Goal: Book appointment/travel/reservation

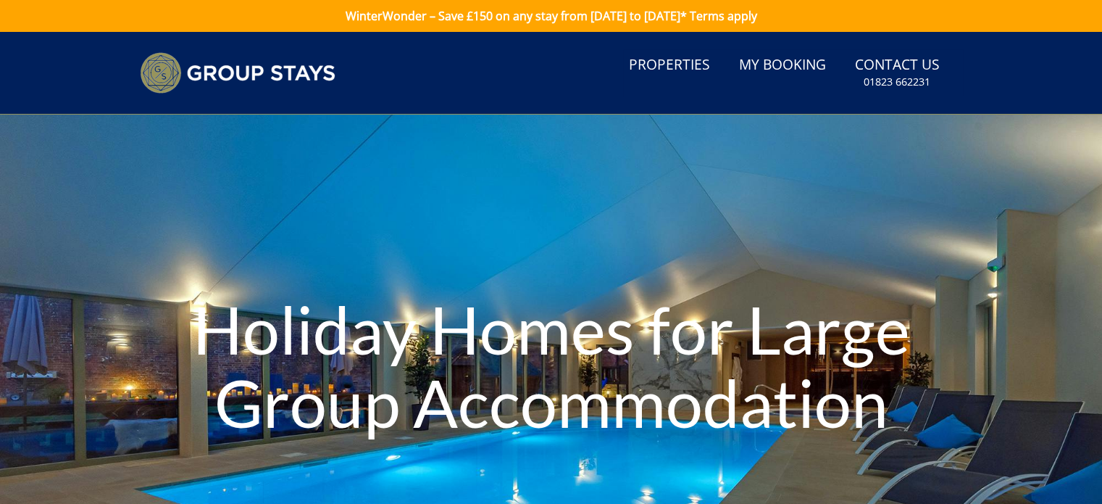
scroll to position [401, 0]
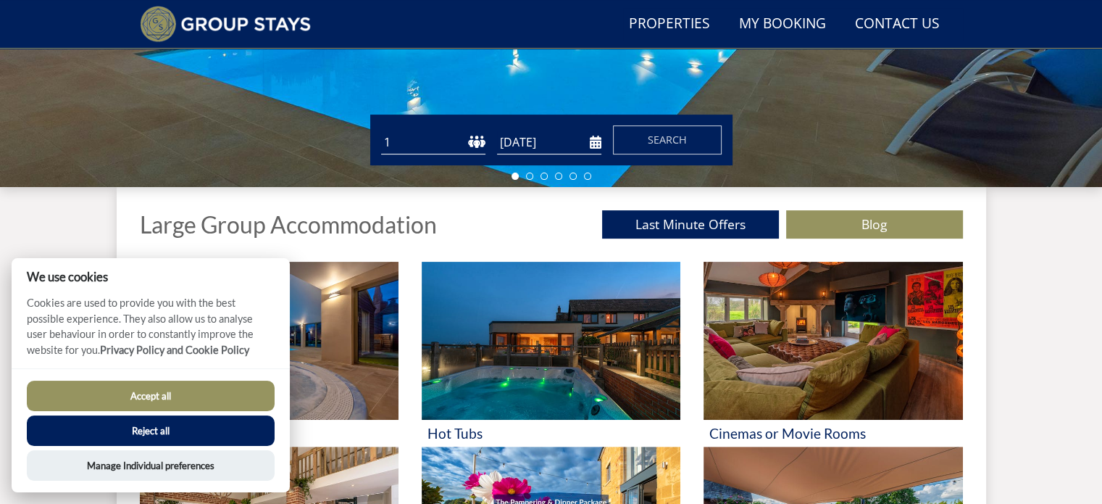
click at [391, 144] on select "1 2 3 4 5 6 7 8 9 10 11 12 13 14 15 16 17 18 19 20 21 22 23 24 25 26 27 28 29 3…" at bounding box center [433, 142] width 104 height 24
select select "10"
click at [381, 130] on select "1 2 3 4 5 6 7 8 9 10 11 12 13 14 15 16 17 18 19 20 21 22 23 24 25 26 27 28 29 3…" at bounding box center [433, 142] width 104 height 24
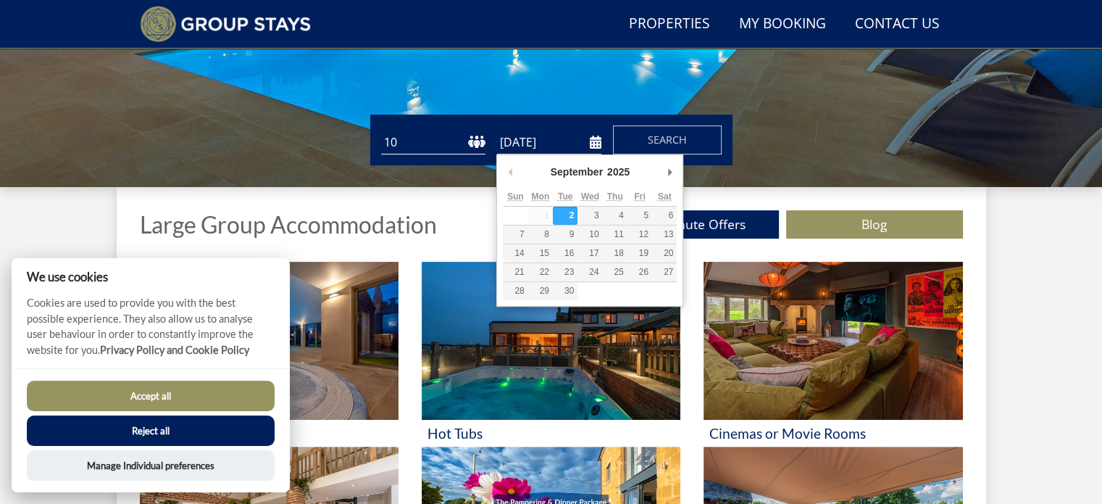
click at [594, 141] on input "[DATE]" at bounding box center [549, 142] width 104 height 24
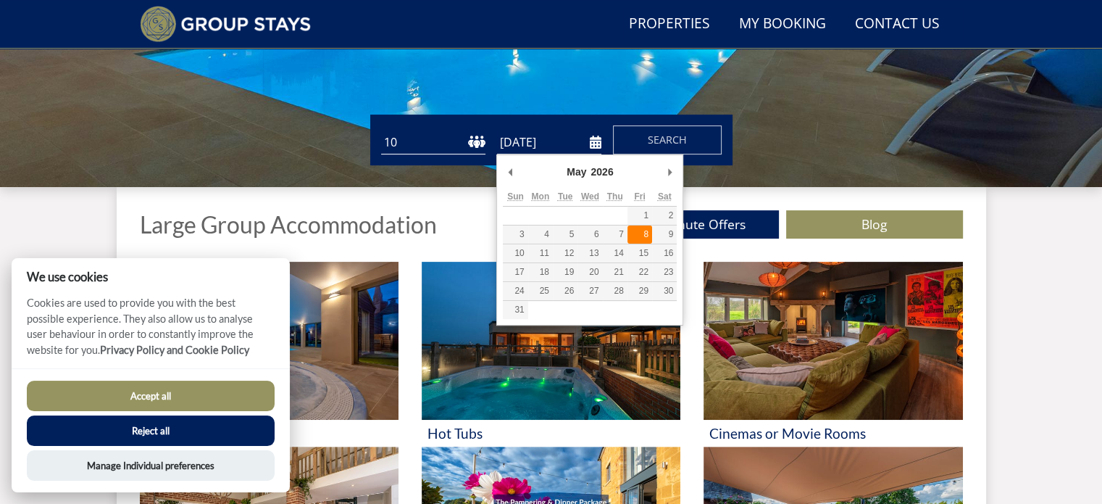
type input "[DATE]"
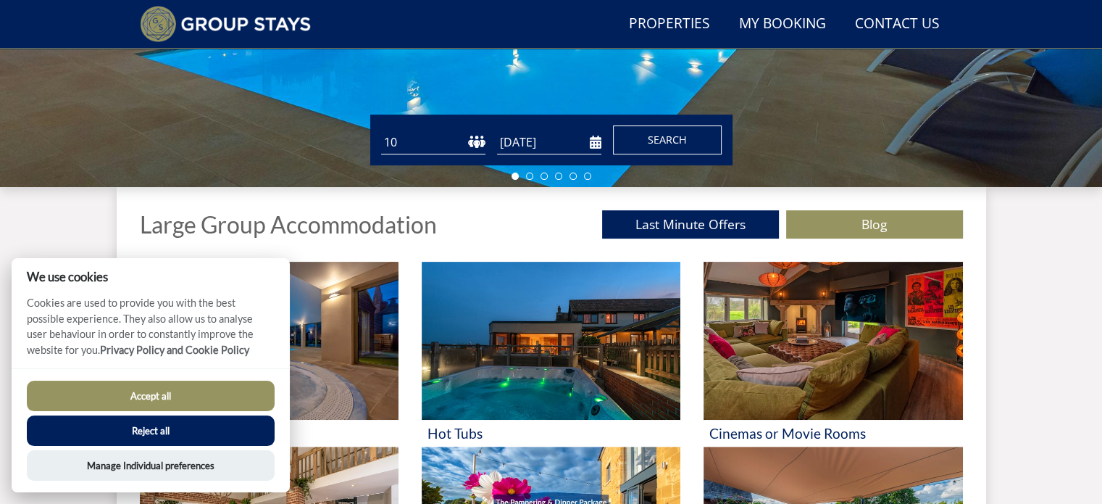
click at [675, 137] on span "Search" at bounding box center [667, 140] width 39 height 14
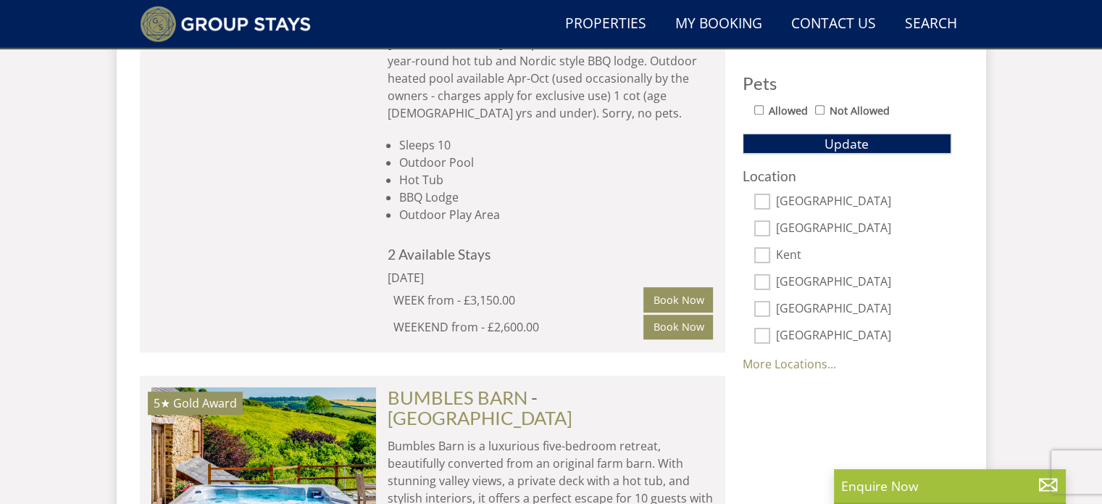
scroll to position [797, 0]
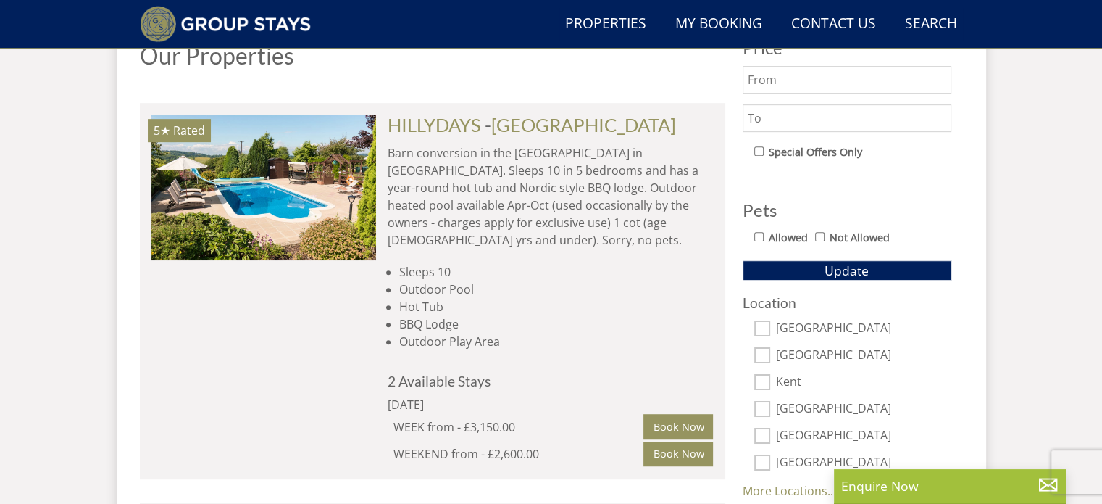
click at [759, 236] on input "Allowed" at bounding box center [758, 236] width 9 height 9
checkbox input "true"
click at [825, 266] on span "Update" at bounding box center [847, 270] width 44 height 17
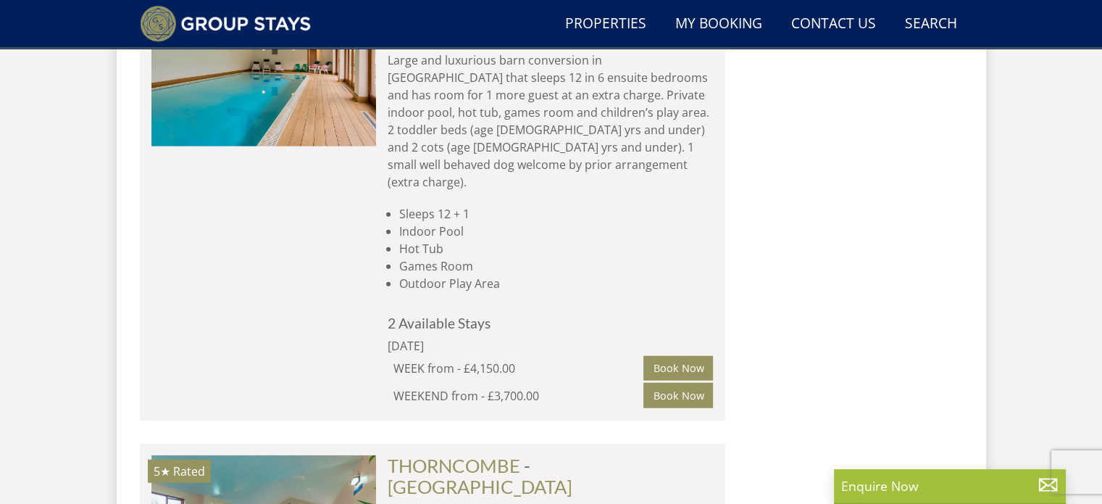
scroll to position [3696, 0]
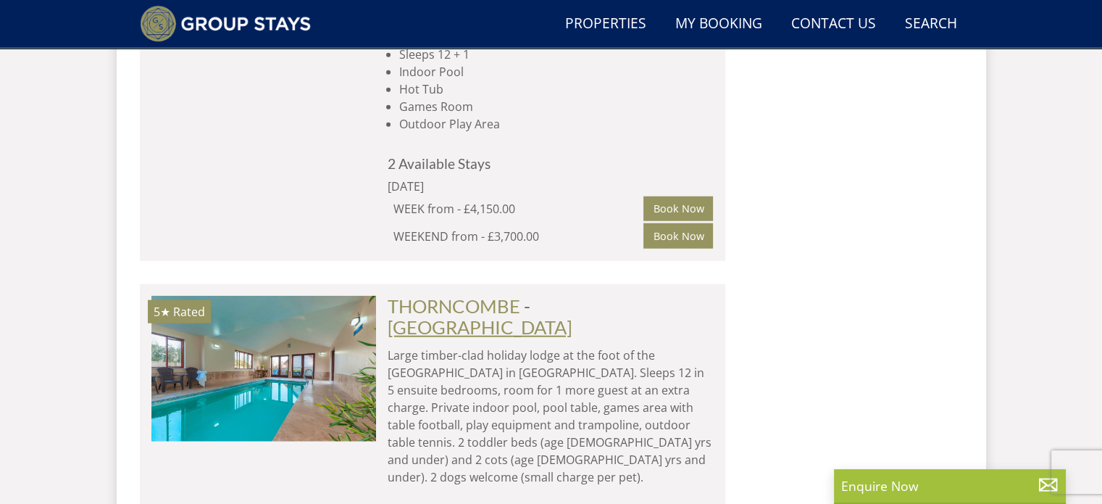
click at [555, 316] on link "[GEOGRAPHIC_DATA]" at bounding box center [480, 327] width 185 height 22
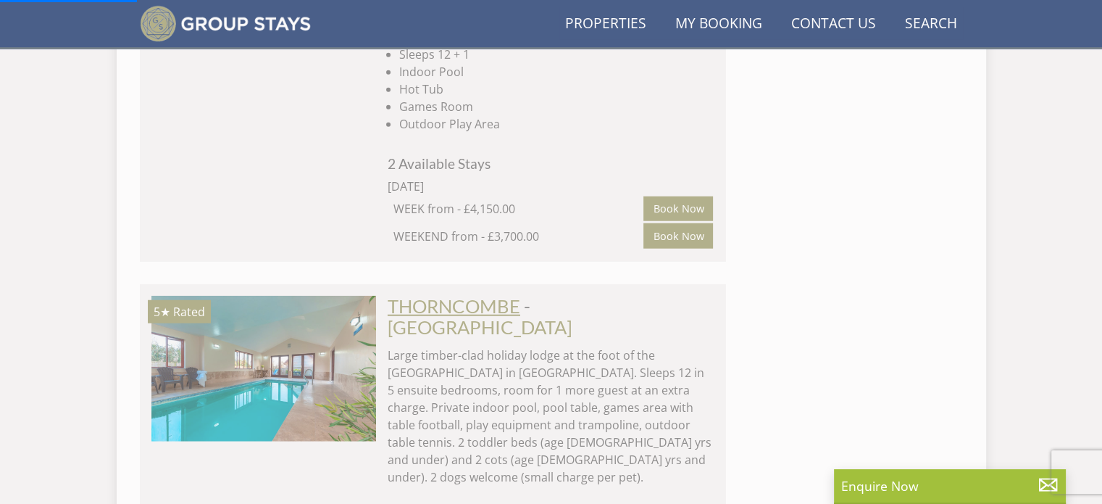
click at [452, 295] on link "THORNCOMBE" at bounding box center [454, 306] width 133 height 22
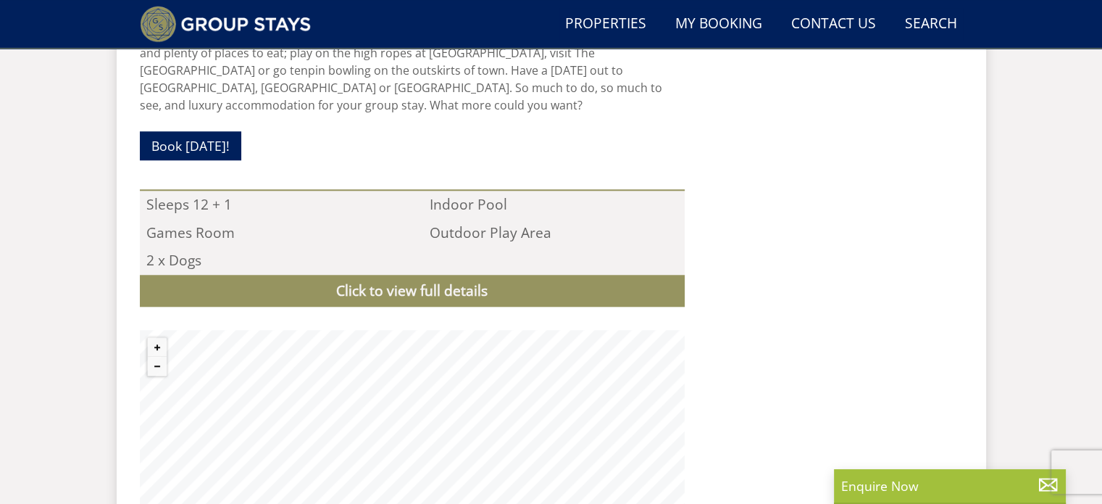
scroll to position [1449, 0]
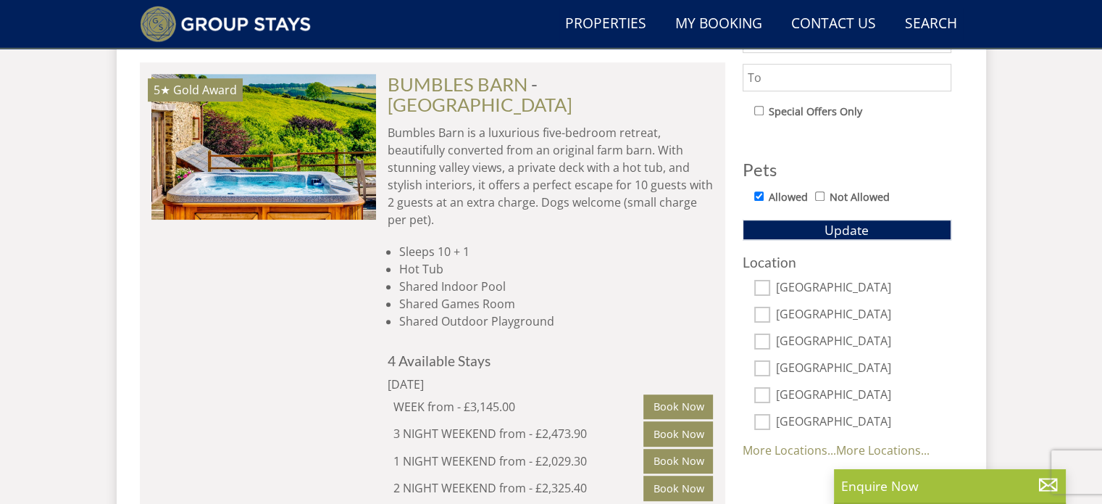
scroll to position [870, 0]
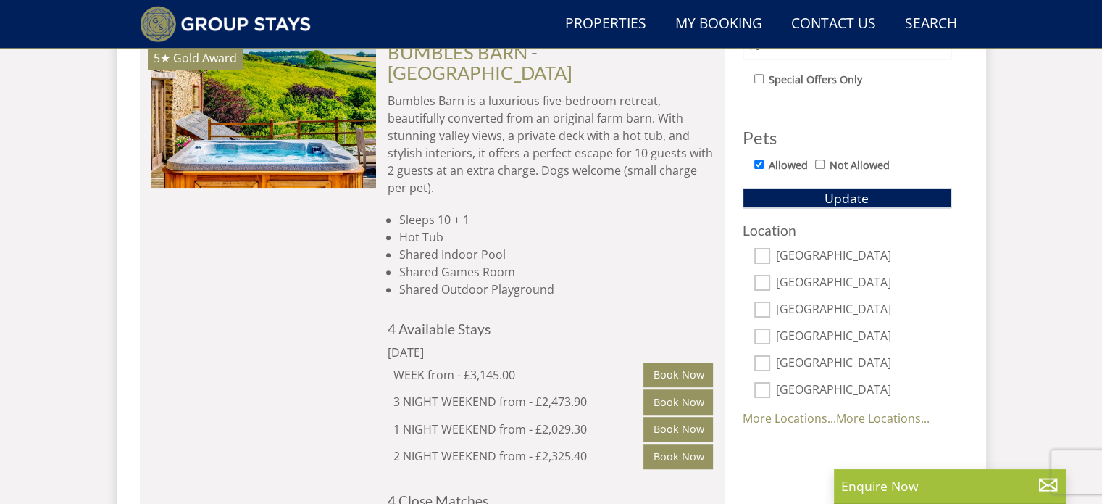
click at [759, 306] on input "[GEOGRAPHIC_DATA]" at bounding box center [762, 309] width 16 height 16
checkbox input "true"
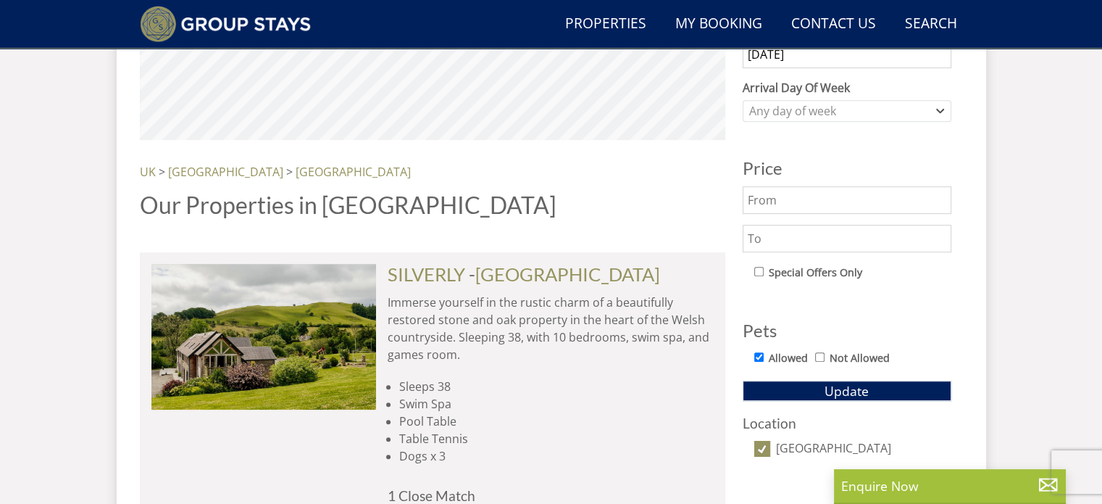
scroll to position [652, 0]
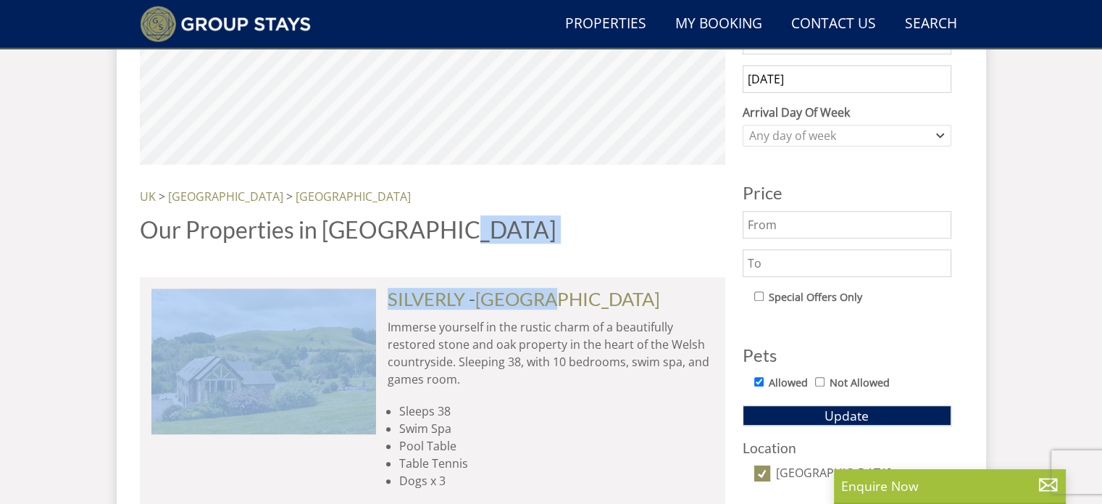
drag, startPoint x: 548, startPoint y: 306, endPoint x: 543, endPoint y: 258, distance: 48.1
click at [541, 259] on div "© MapTiler © OpenStreetMap contributors Properties [GEOGRAPHIC_DATA] [GEOGRAPHI…" at bounding box center [433, 280] width 586 height 667
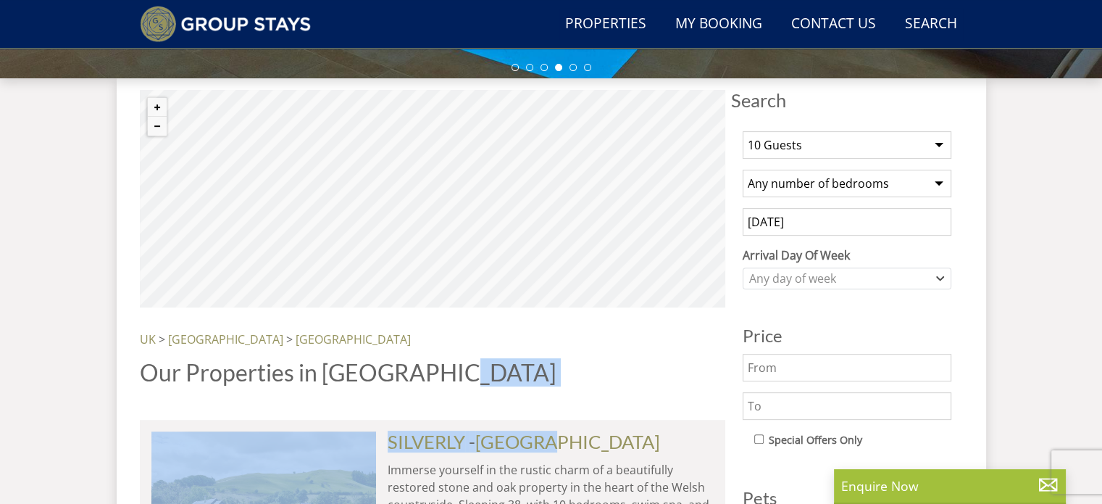
scroll to position [507, 0]
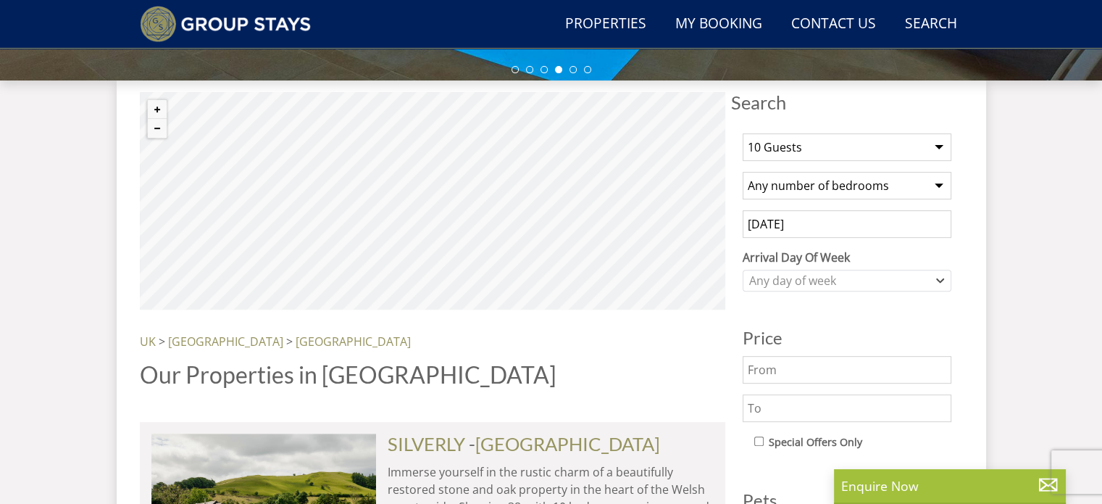
click at [38, 338] on div "Search Menu Properties My Booking Contact Us [PHONE_NUMBER] Search Check Availa…" at bounding box center [551, 153] width 1102 height 1257
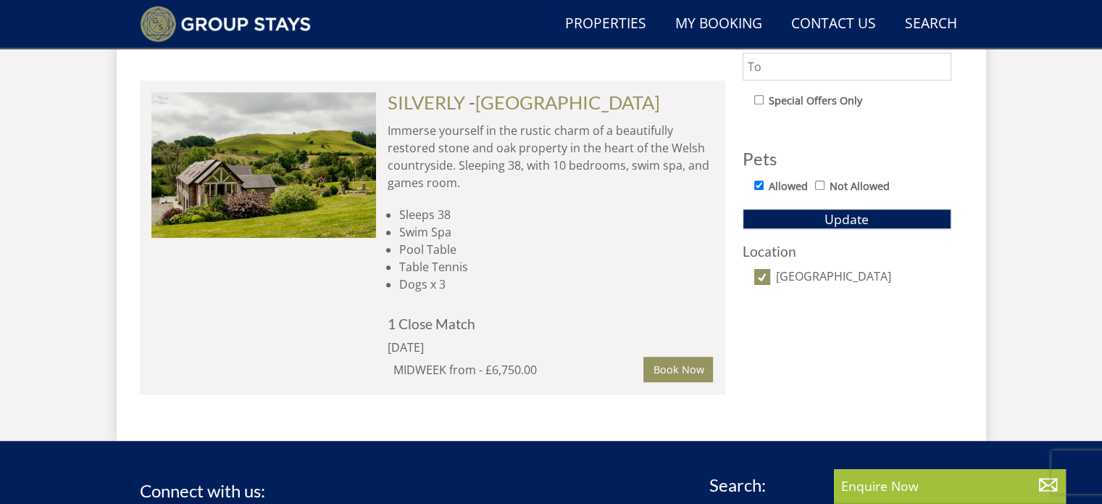
scroll to position [725, 0]
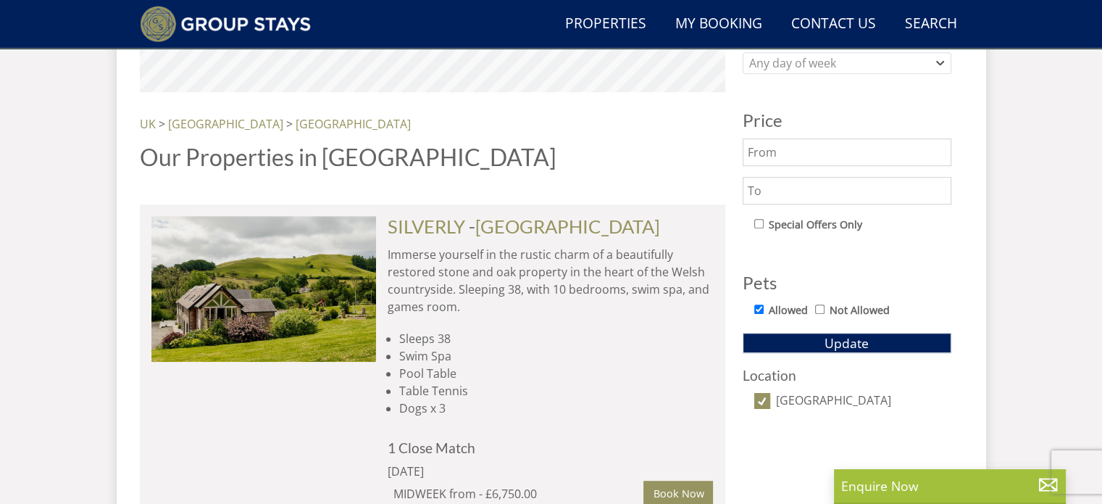
click at [765, 385] on div "Location [GEOGRAPHIC_DATA]" at bounding box center [847, 388] width 209 height 42
click at [760, 396] on input "[GEOGRAPHIC_DATA]" at bounding box center [762, 401] width 16 height 16
checkbox input "false"
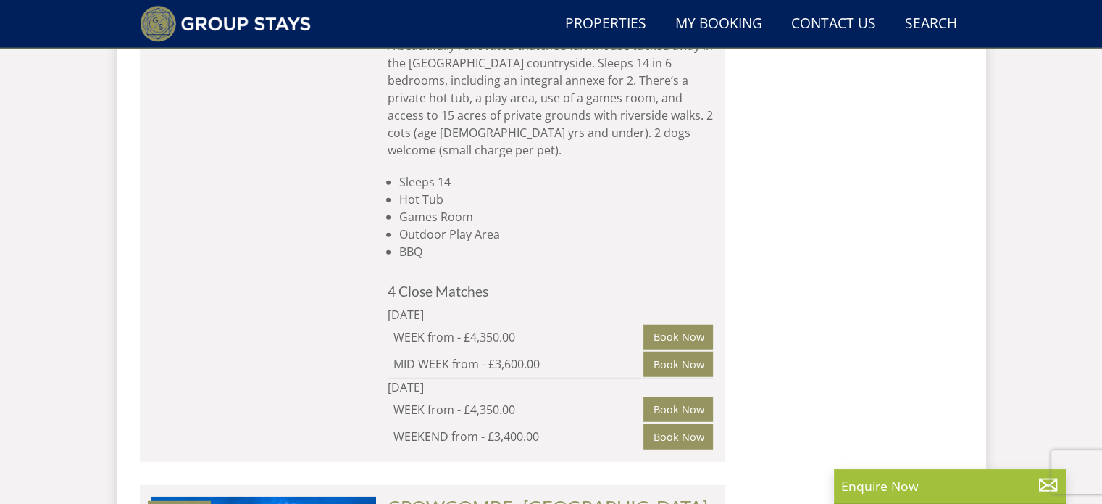
scroll to position [9286, 0]
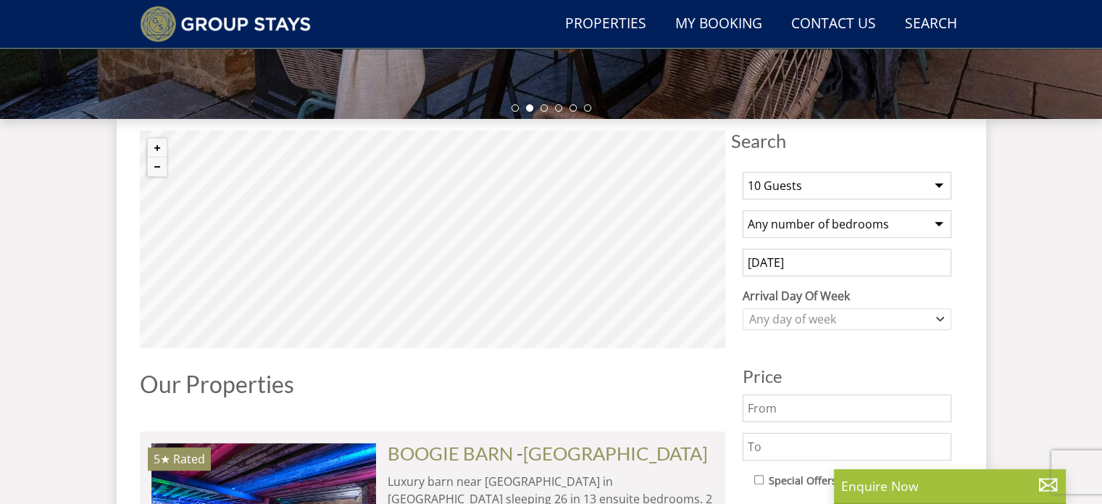
scroll to position [546, 0]
